Goal: Find specific page/section

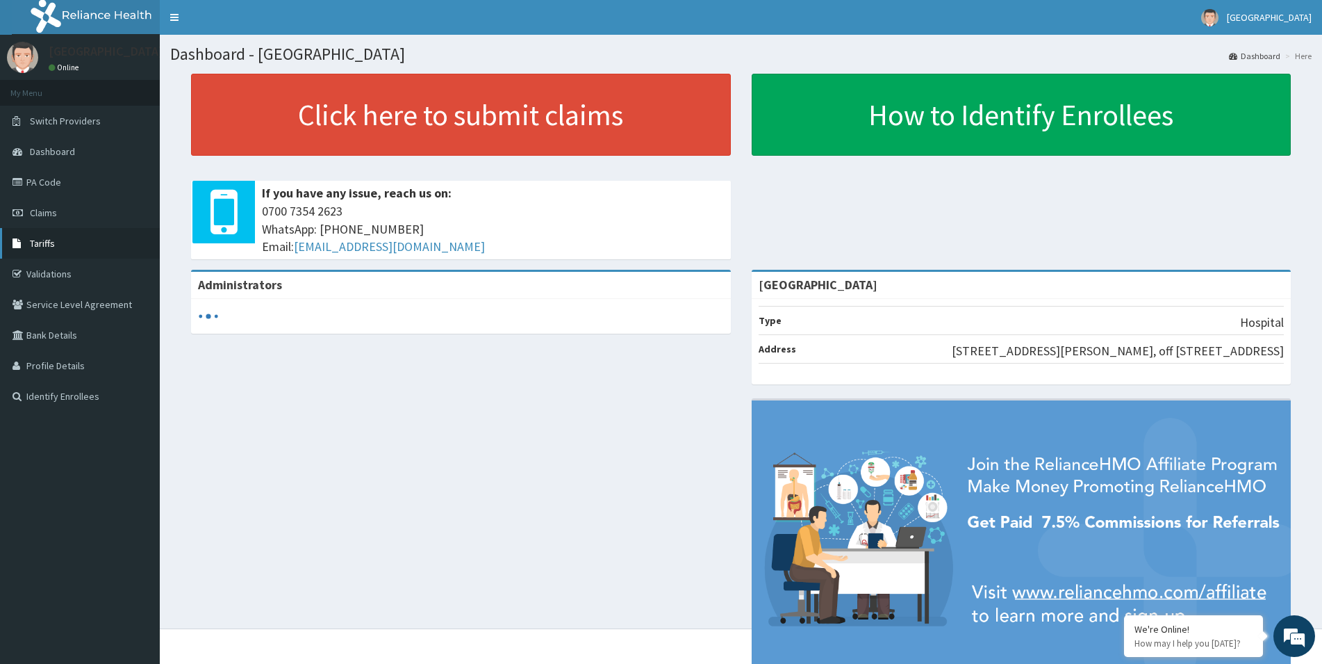
click at [50, 242] on span "Tariffs" at bounding box center [42, 243] width 25 height 13
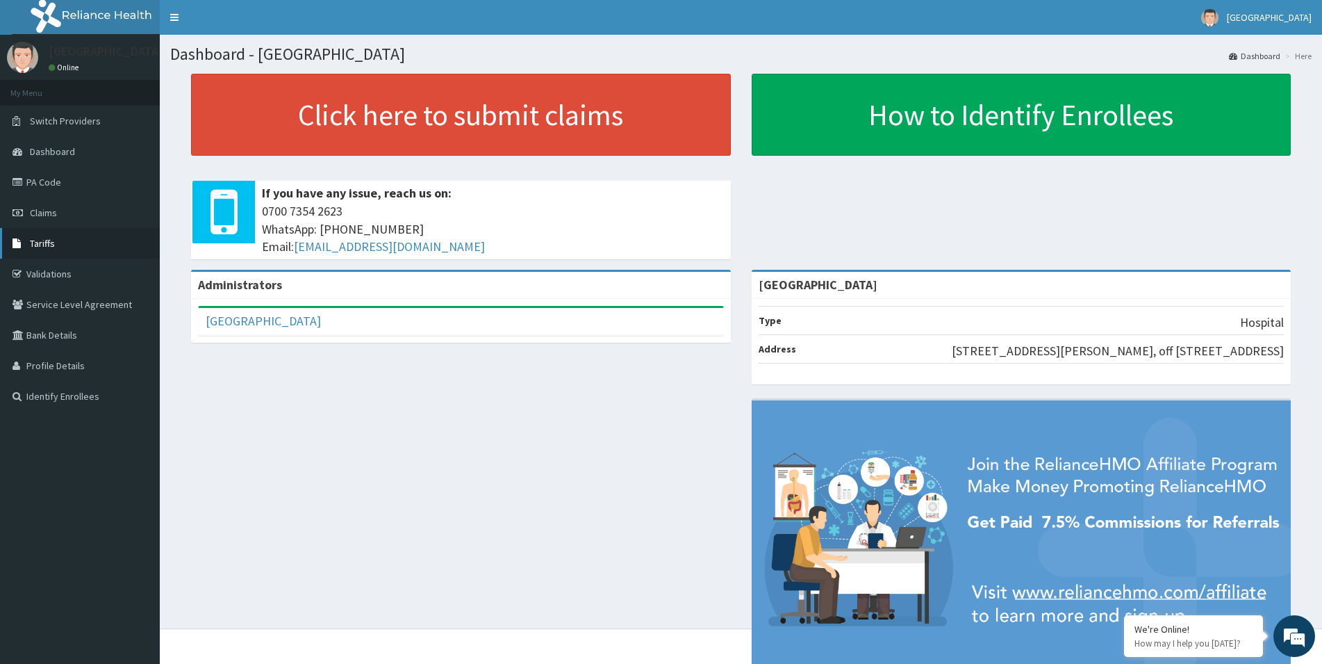
click at [39, 248] on span "Tariffs" at bounding box center [42, 243] width 25 height 13
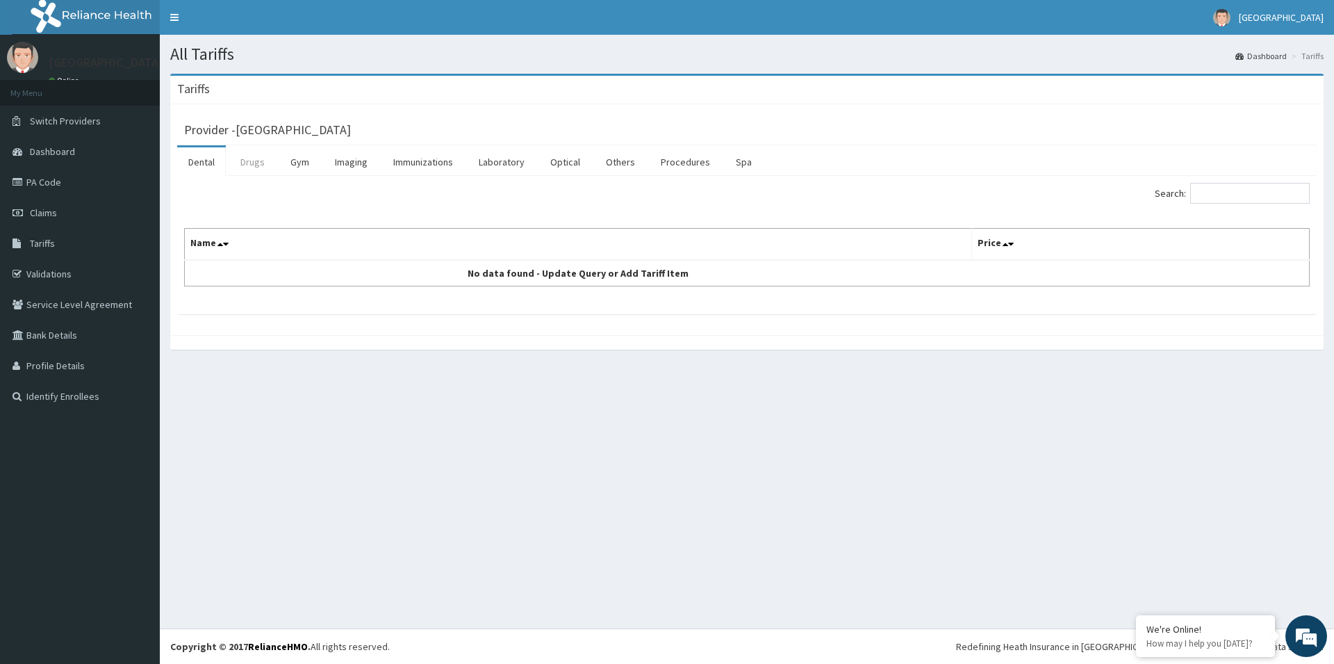
click at [245, 160] on link "Drugs" at bounding box center [252, 161] width 47 height 29
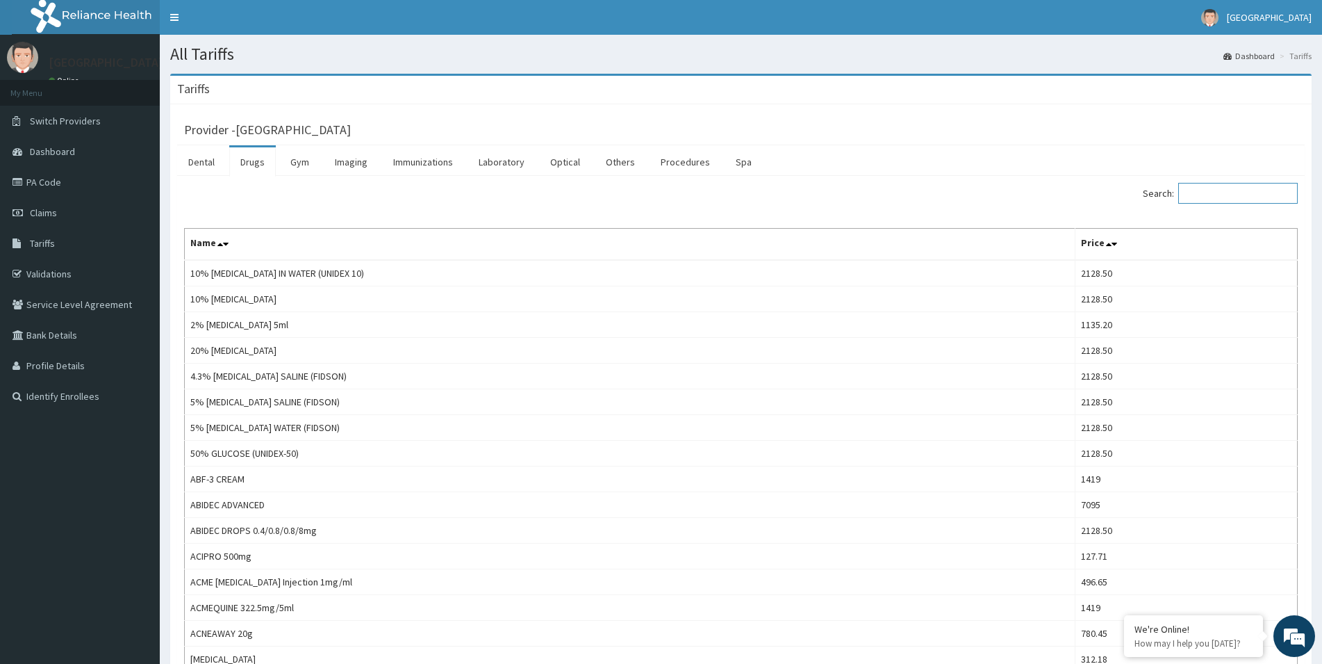
click at [1207, 190] on input "Search:" at bounding box center [1238, 193] width 120 height 21
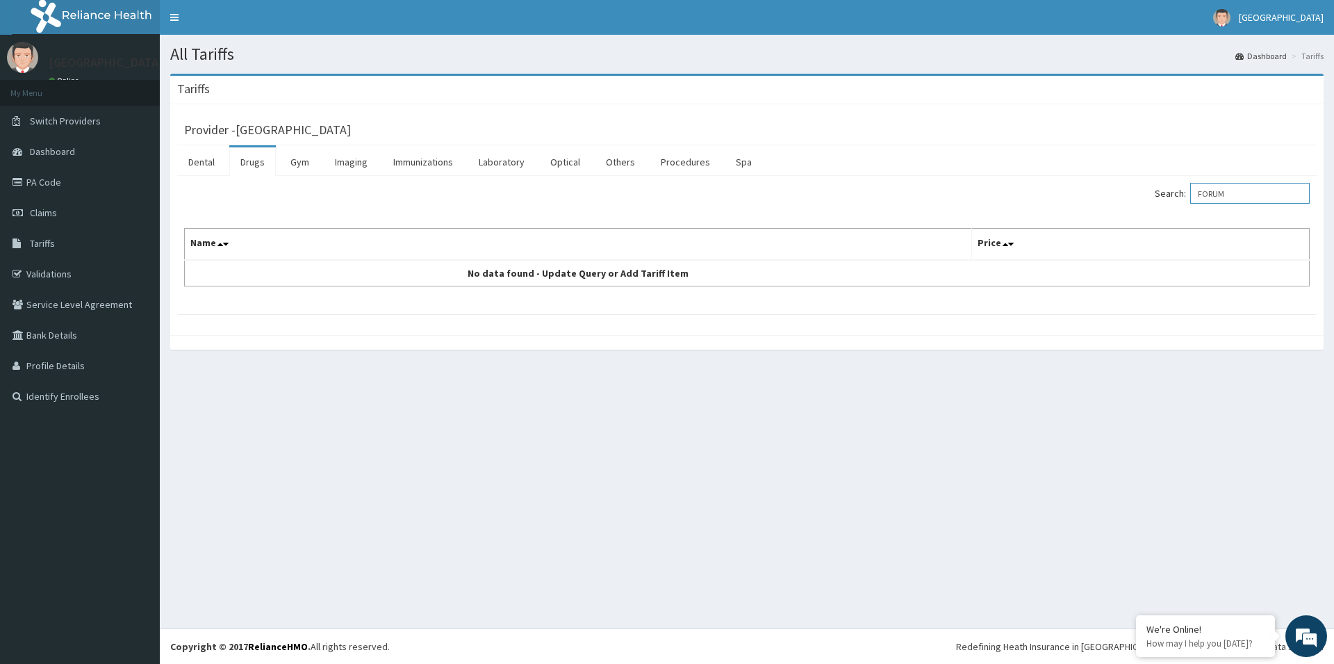
click at [1237, 192] on input "FORUM" at bounding box center [1250, 193] width 120 height 21
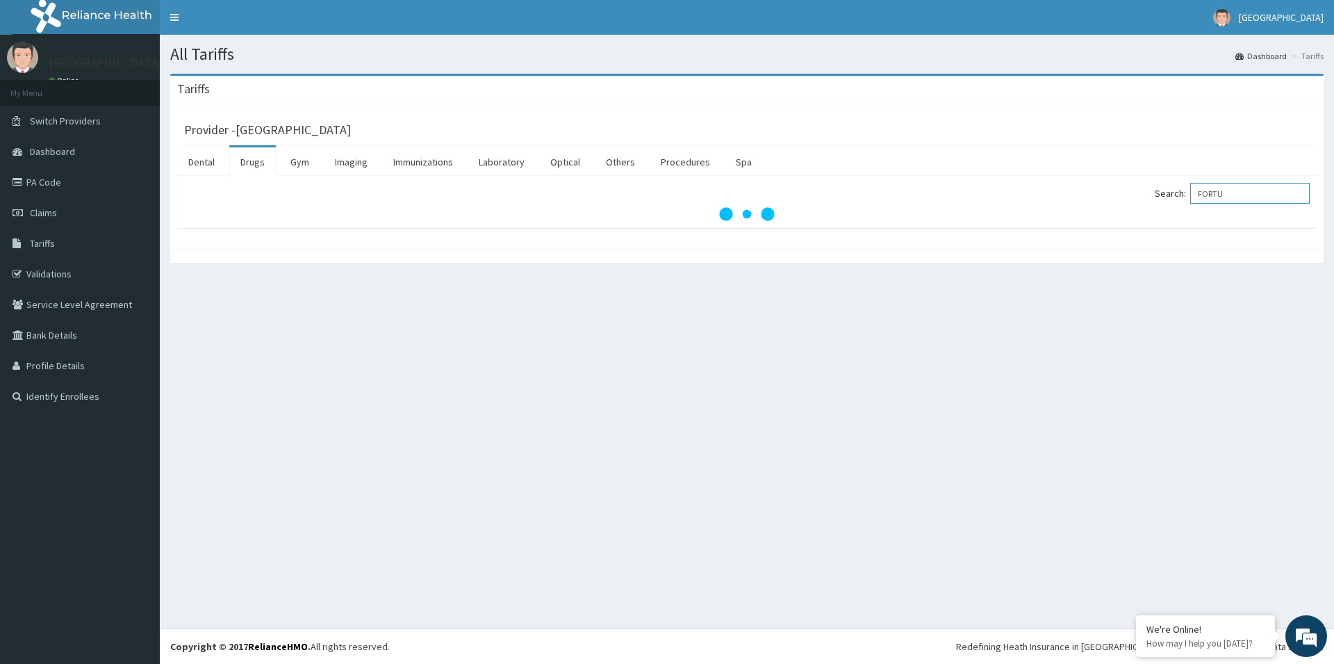
type input "FORTU"
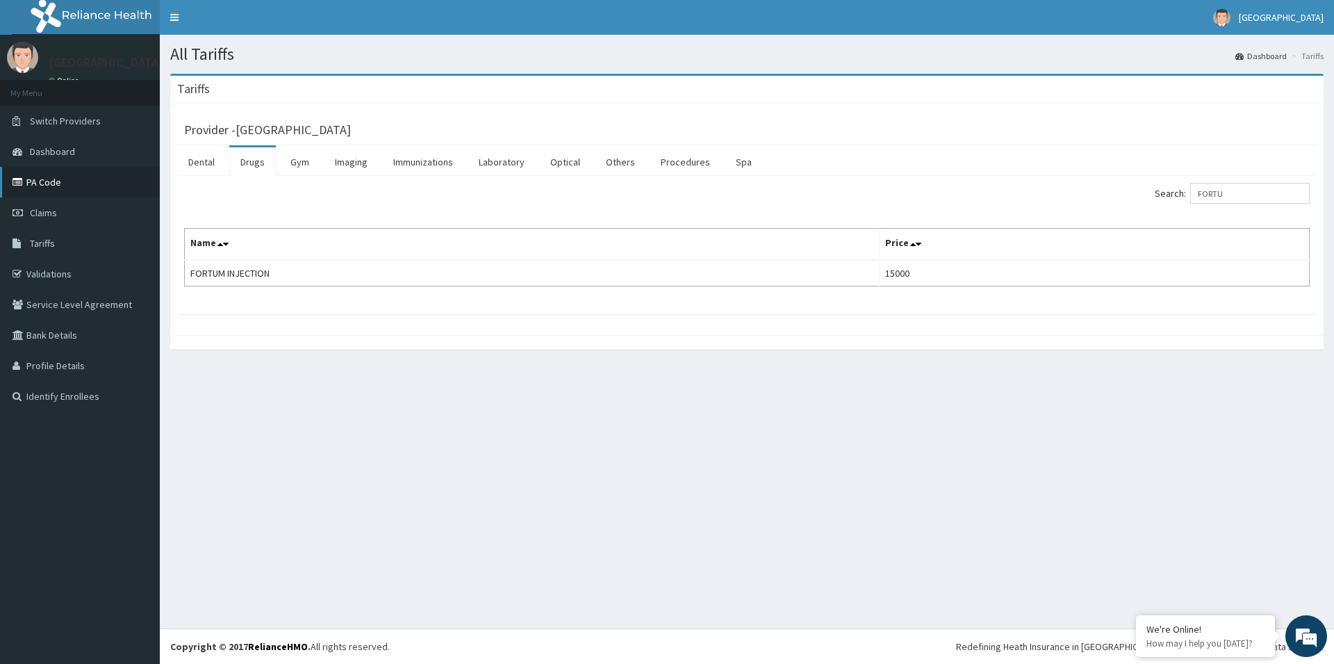
click at [44, 185] on link "PA Code" at bounding box center [80, 182] width 160 height 31
